Goal: Task Accomplishment & Management: Use online tool/utility

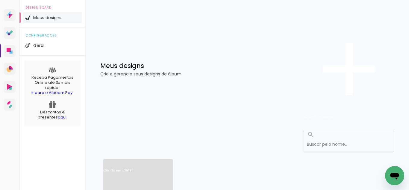
click at [154, 162] on link "Criado em [DATE]" at bounding box center [138, 179] width 70 height 34
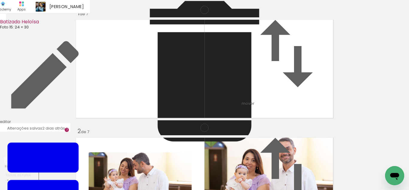
scroll to position [744, 0]
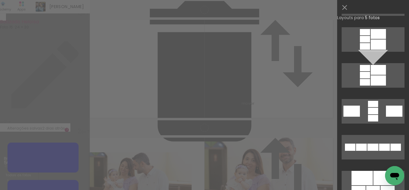
scroll to position [331, 0]
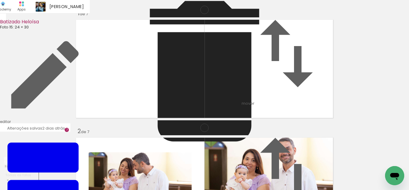
scroll to position [716, 0]
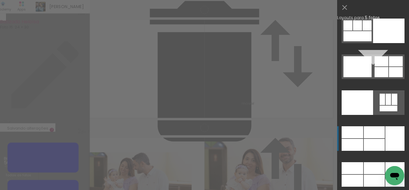
scroll to position [15922, 0]
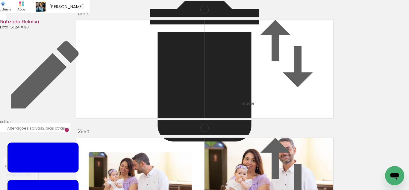
drag, startPoint x: 267, startPoint y: 94, endPoint x: 272, endPoint y: 94, distance: 5.4
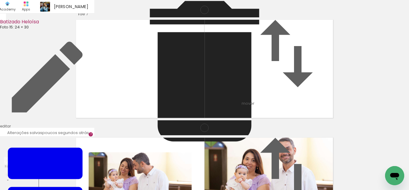
scroll to position [827, 0]
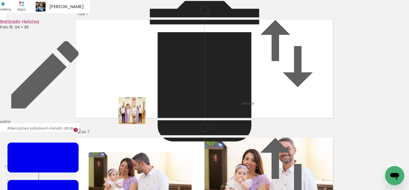
drag, startPoint x: 120, startPoint y: 176, endPoint x: 147, endPoint y: 161, distance: 31.5
click at [137, 115] on quentale-workspace at bounding box center [204, 95] width 409 height 190
drag, startPoint x: 148, startPoint y: 165, endPoint x: 180, endPoint y: 166, distance: 32.1
click at [162, 116] on quentale-workspace at bounding box center [204, 95] width 409 height 190
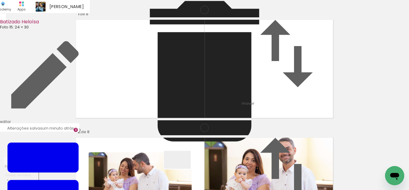
drag, startPoint x: 182, startPoint y: 169, endPoint x: 199, endPoint y: 103, distance: 67.9
click at [199, 103] on quentale-workspace at bounding box center [204, 95] width 409 height 190
drag, startPoint x: 212, startPoint y: 170, endPoint x: 236, endPoint y: 174, distance: 24.2
click at [220, 96] on quentale-workspace at bounding box center [204, 95] width 409 height 190
